Goal: Information Seeking & Learning: Learn about a topic

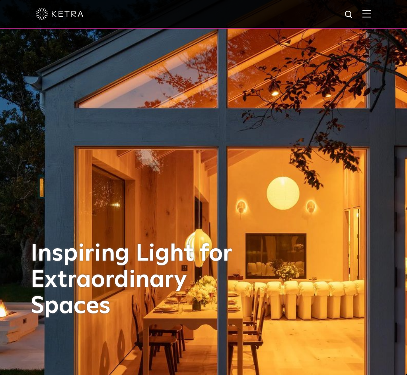
click at [224, 1] on div at bounding box center [203, 14] width 335 height 28
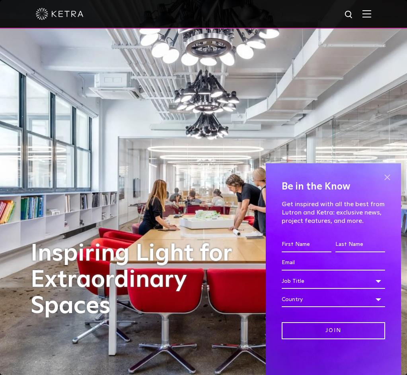
click at [388, 177] on span at bounding box center [387, 177] width 12 height 12
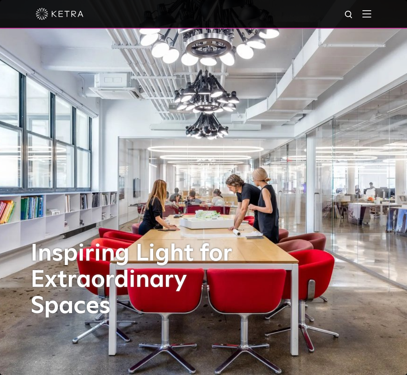
click at [371, 17] on img at bounding box center [366, 14] width 9 height 8
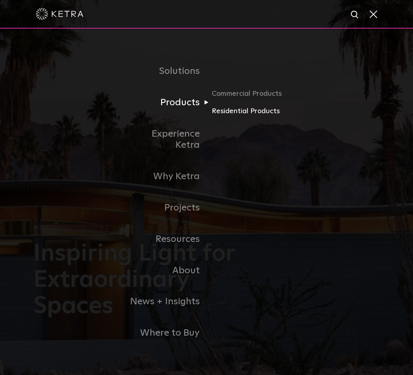
click at [238, 117] on link "Residential Products" at bounding box center [249, 112] width 76 height 12
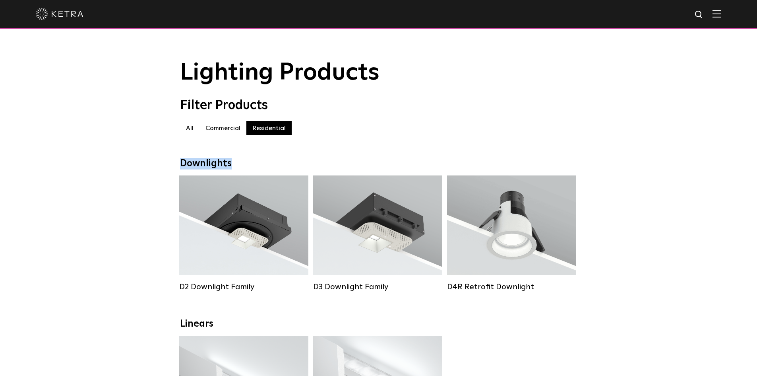
drag, startPoint x: 182, startPoint y: 168, endPoint x: 234, endPoint y: 171, distance: 51.8
click at [234, 169] on div "Downlights" at bounding box center [378, 164] width 397 height 12
click at [324, 138] on div "All All Commercial Residential" at bounding box center [378, 132] width 397 height 22
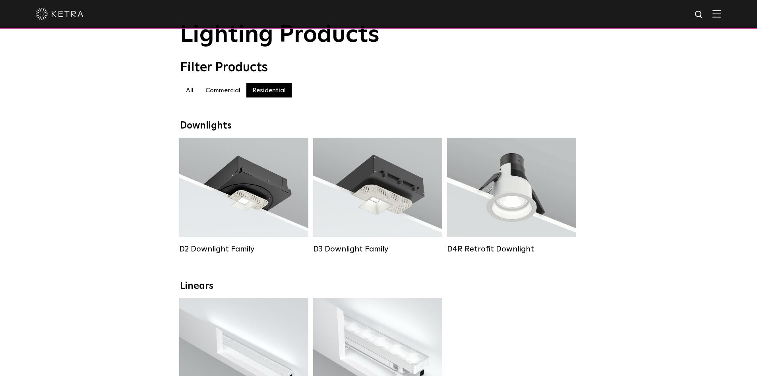
scroll to position [40, 0]
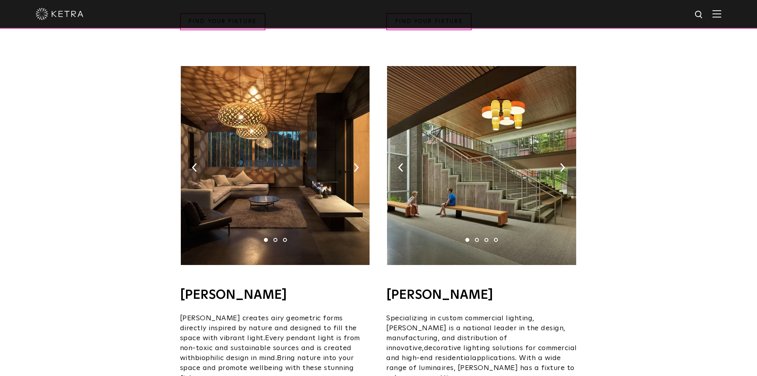
scroll to position [517, 0]
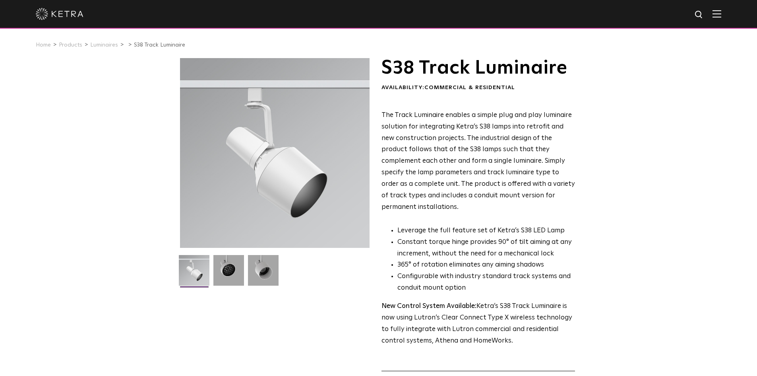
click at [112, 73] on div "S38 Track Luminaire Availability: Commercial & Residential The Track Luminaire …" at bounding box center [378, 246] width 757 height 376
